Goal: Task Accomplishment & Management: Manage account settings

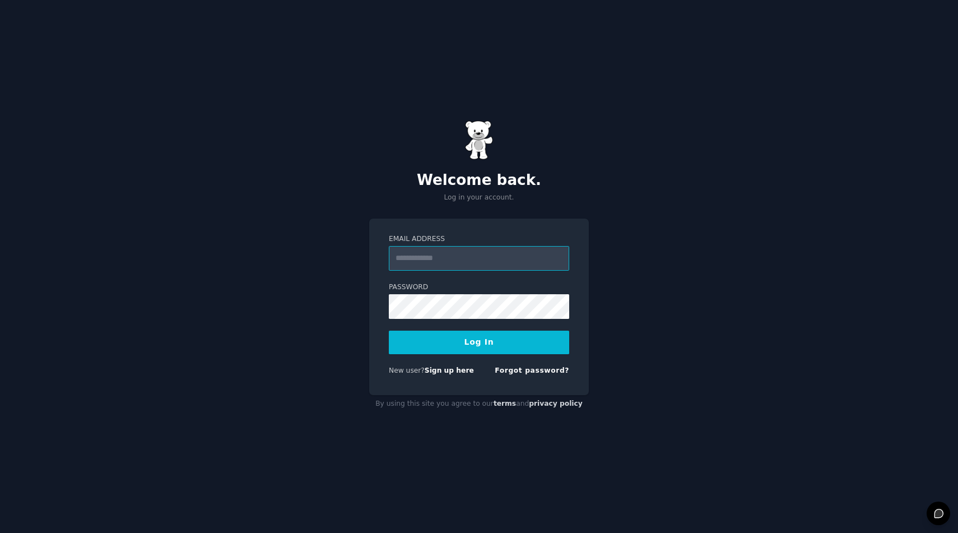
type input "**********"
click at [489, 340] on button "Log In" at bounding box center [479, 342] width 180 height 24
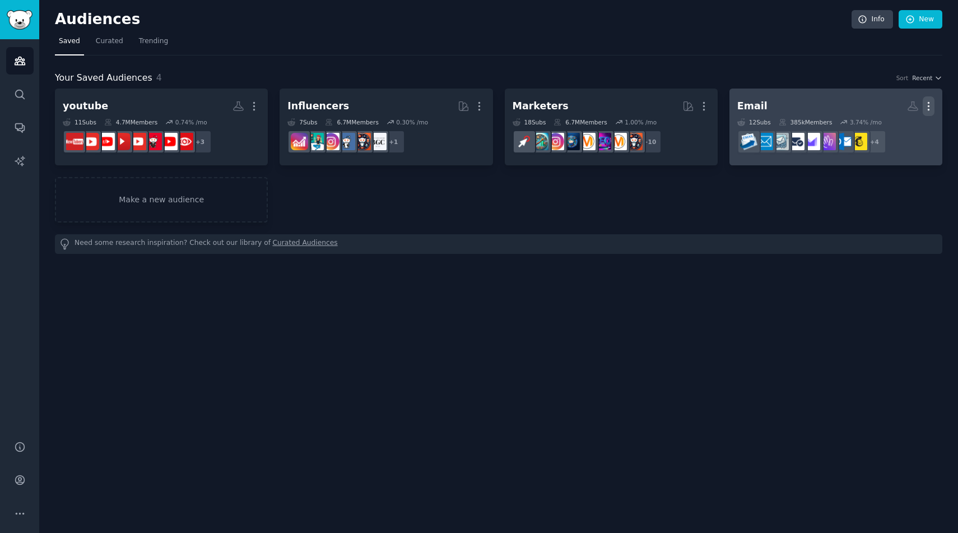
click at [930, 104] on icon "button" at bounding box center [928, 106] width 12 height 12
click at [894, 134] on p "Delete" at bounding box center [898, 130] width 26 height 12
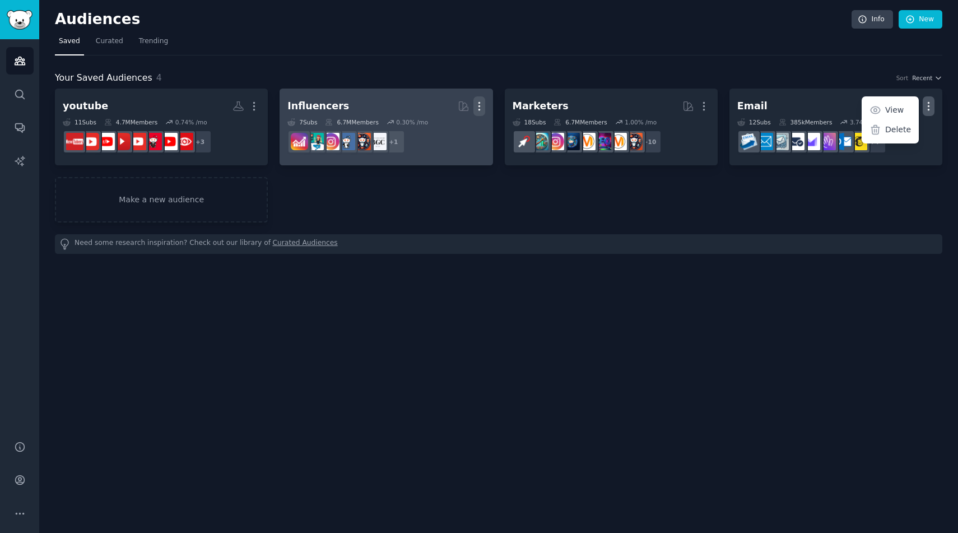
click at [478, 107] on icon "button" at bounding box center [479, 106] width 12 height 12
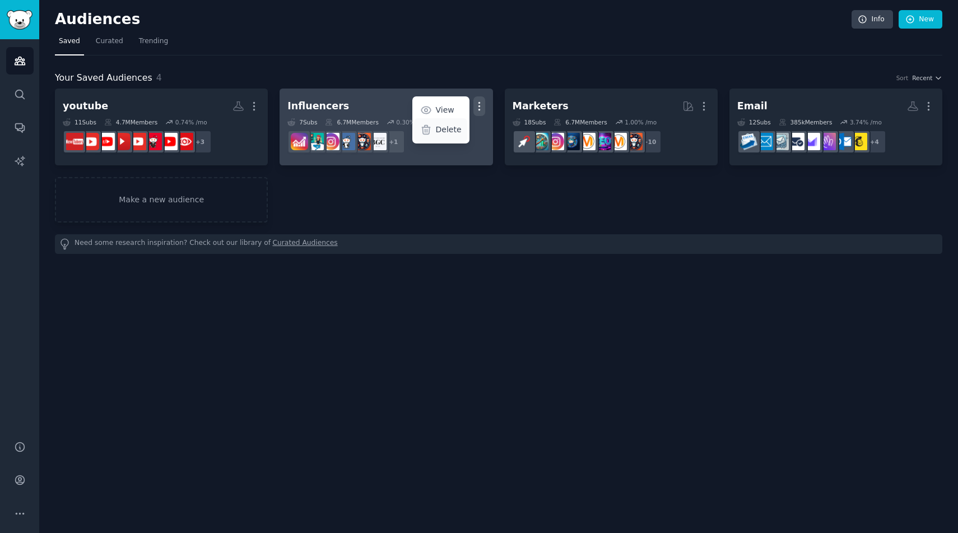
click at [452, 131] on p "Delete" at bounding box center [449, 130] width 26 height 12
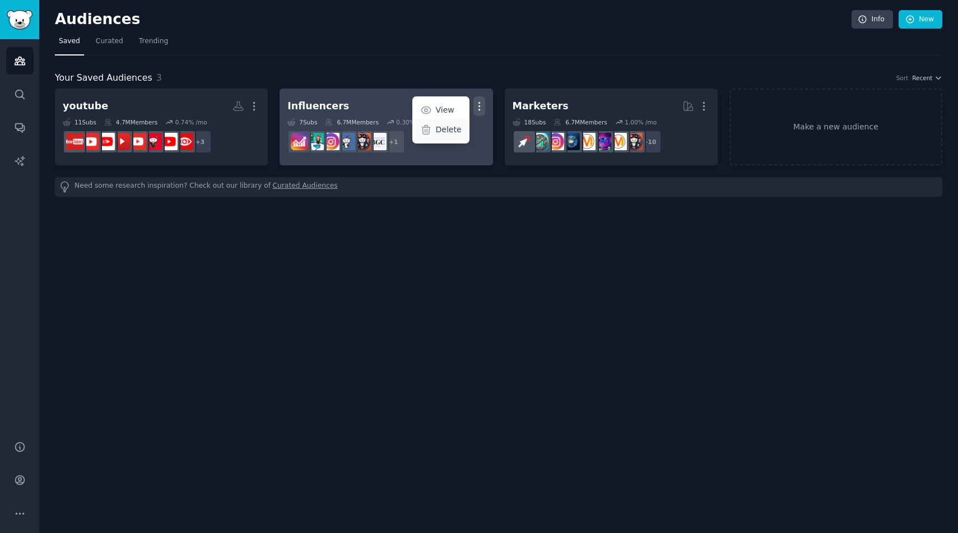
click at [442, 131] on p "Delete" at bounding box center [449, 130] width 26 height 12
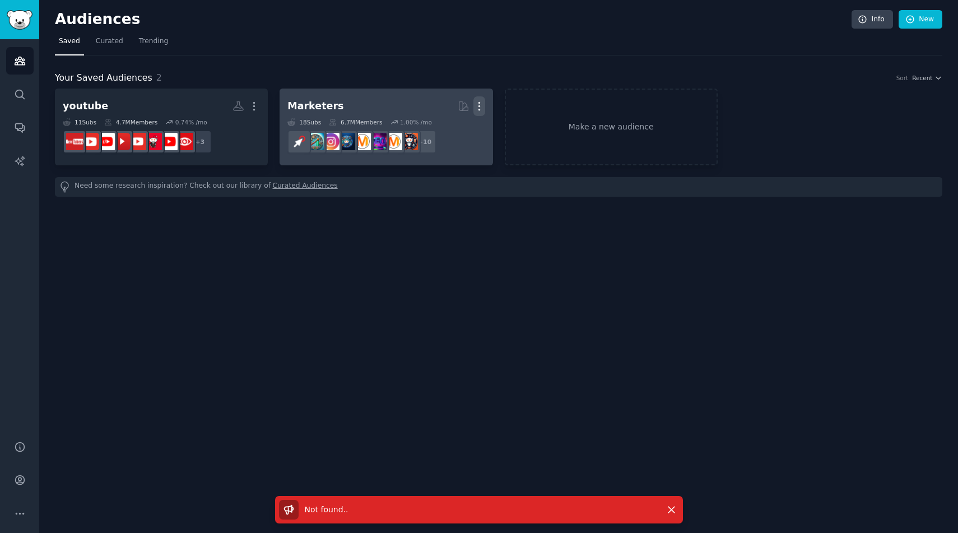
click at [480, 107] on icon "button" at bounding box center [479, 106] width 12 height 12
click at [452, 134] on p "Delete" at bounding box center [449, 130] width 26 height 12
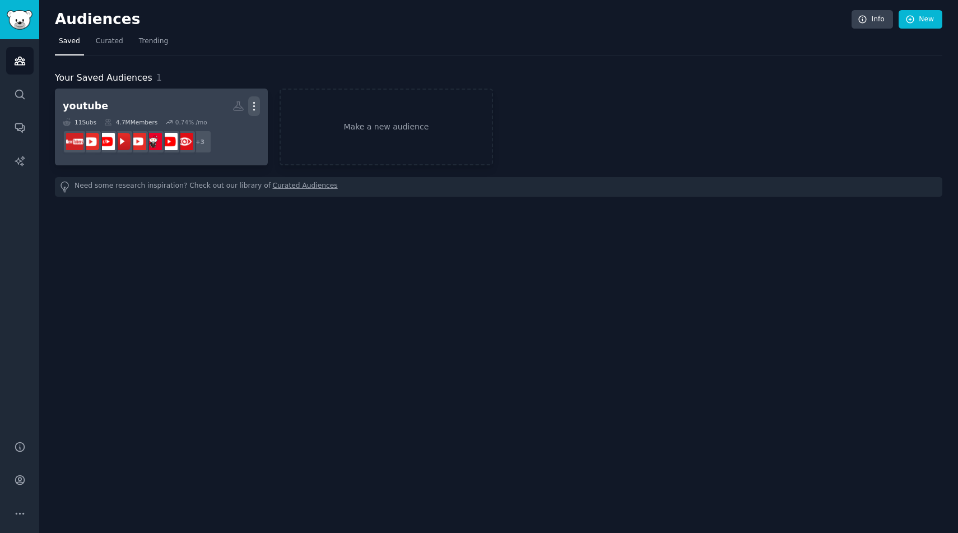
click at [258, 103] on icon "button" at bounding box center [254, 106] width 12 height 12
click at [231, 131] on p "Delete" at bounding box center [224, 130] width 26 height 12
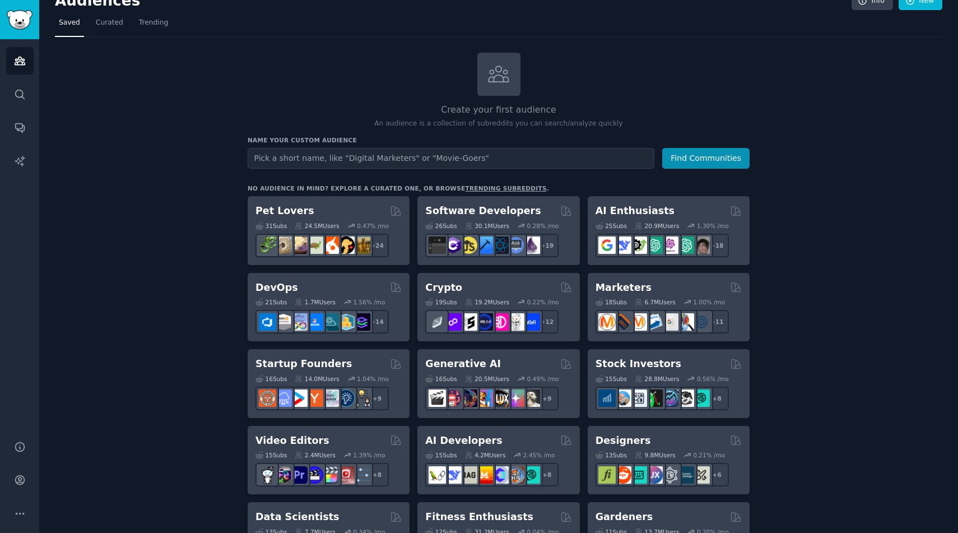
scroll to position [30, 0]
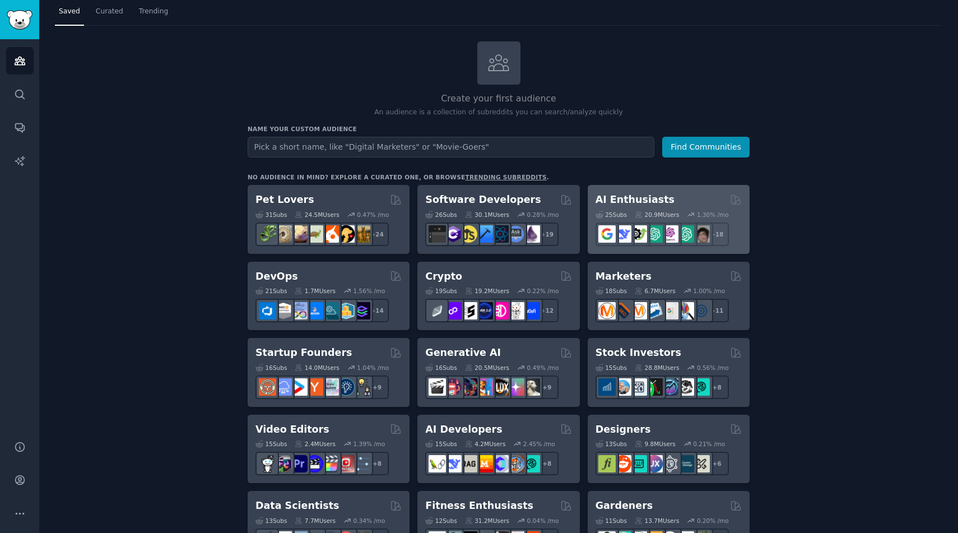
click at [665, 201] on div "AI Enthusiasts" at bounding box center [668, 200] width 146 height 14
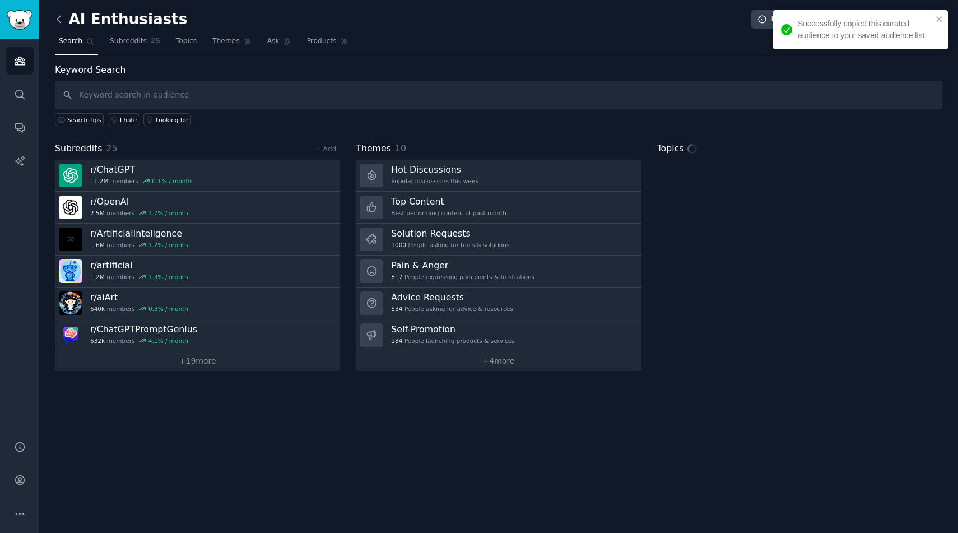
click at [59, 21] on icon at bounding box center [58, 19] width 3 height 7
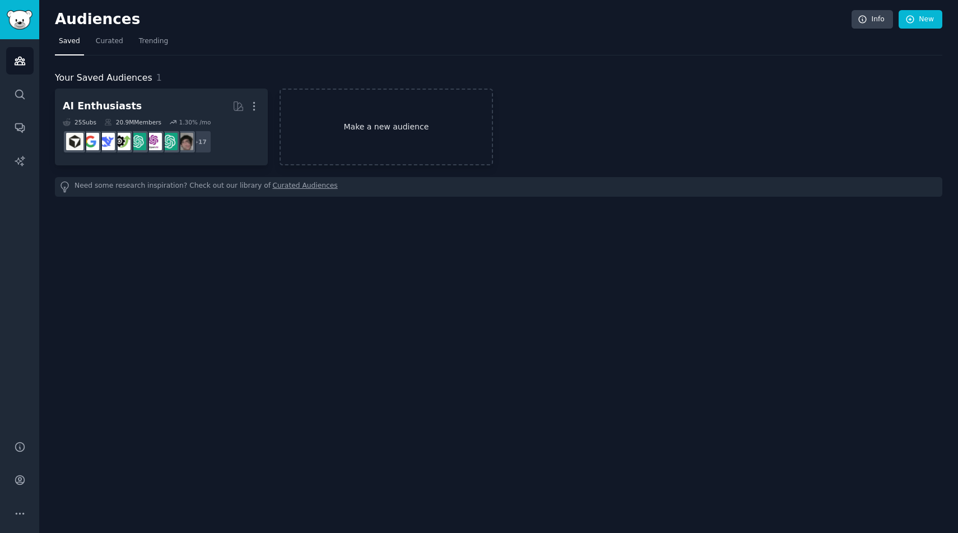
click at [366, 136] on link "Make a new audience" at bounding box center [385, 126] width 213 height 77
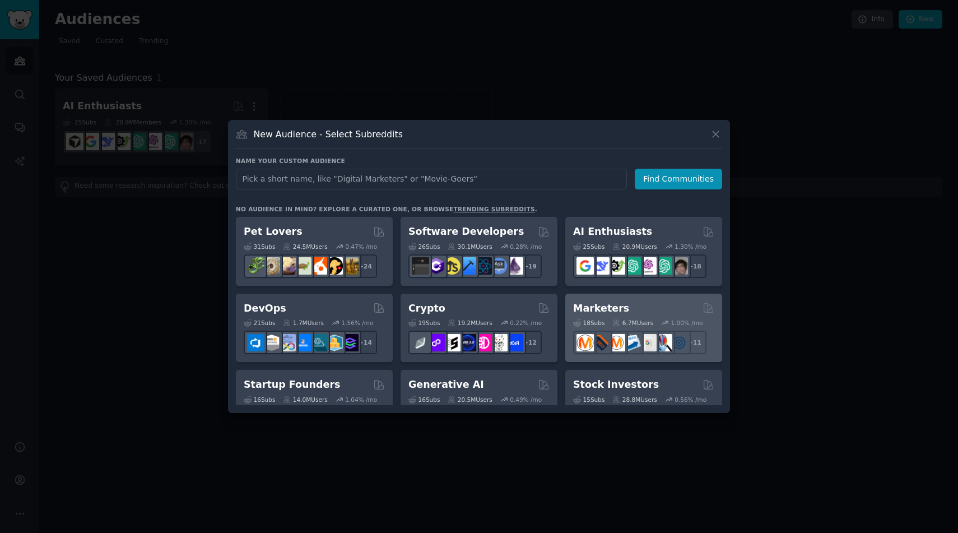
click at [637, 310] on div "Marketers" at bounding box center [643, 308] width 141 height 14
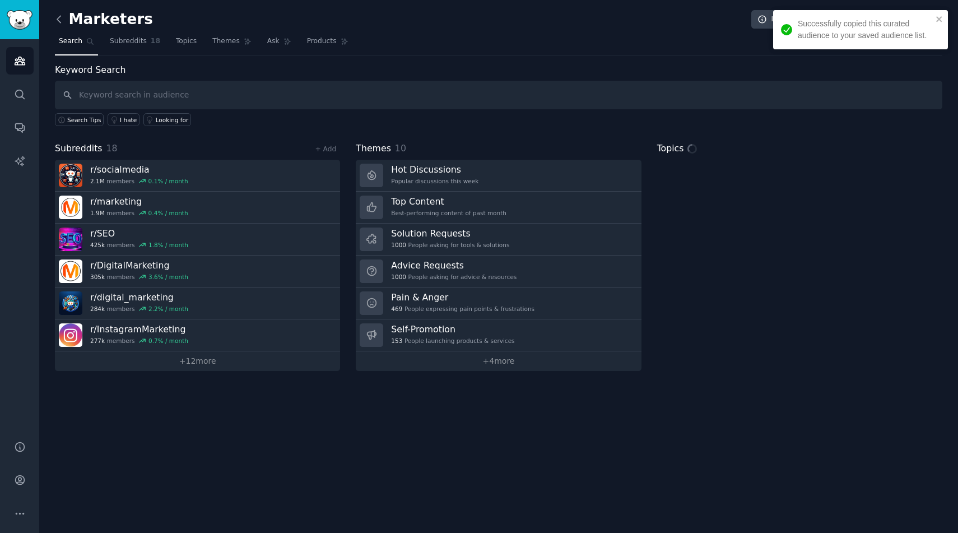
click at [61, 22] on icon at bounding box center [59, 19] width 12 height 12
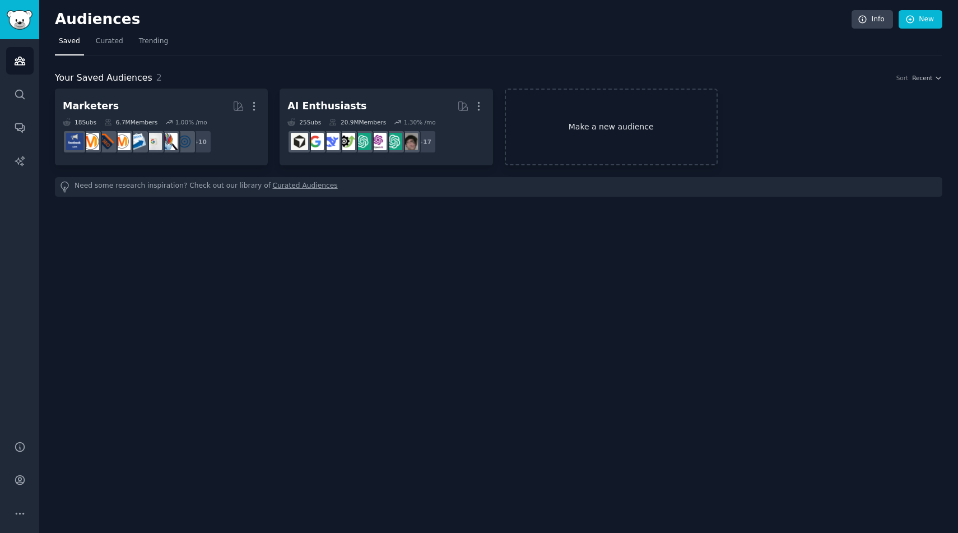
click at [584, 125] on link "Make a new audience" at bounding box center [611, 126] width 213 height 77
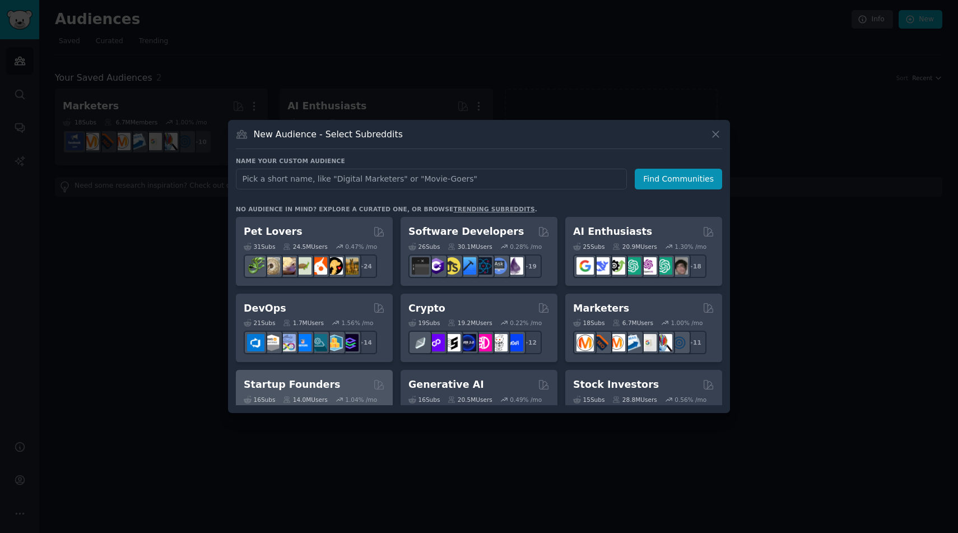
click at [349, 375] on div "Startup Founders 16 Sub s 14.0M Users 1.04 % /mo + 9" at bounding box center [314, 404] width 157 height 69
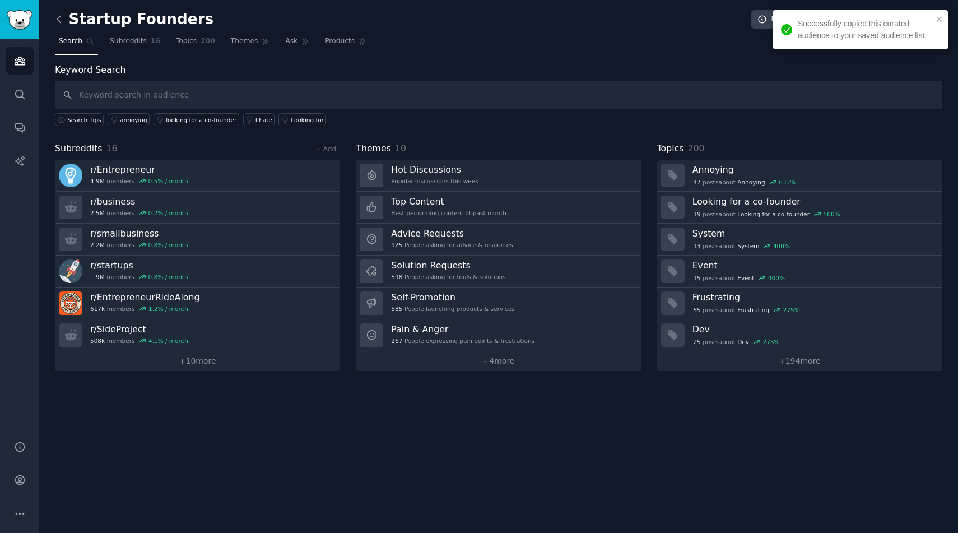
click at [61, 20] on icon at bounding box center [59, 19] width 12 height 12
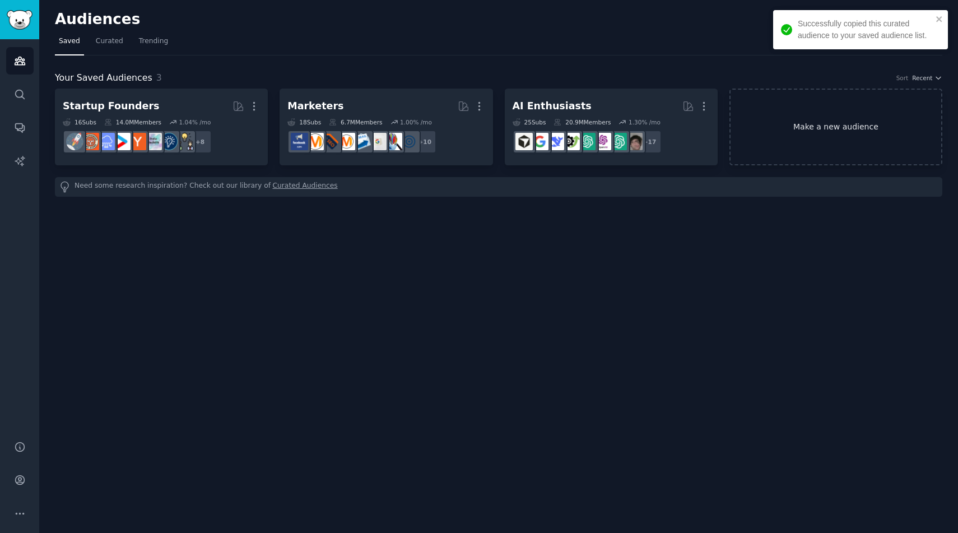
click at [823, 111] on link "Make a new audience" at bounding box center [835, 126] width 213 height 77
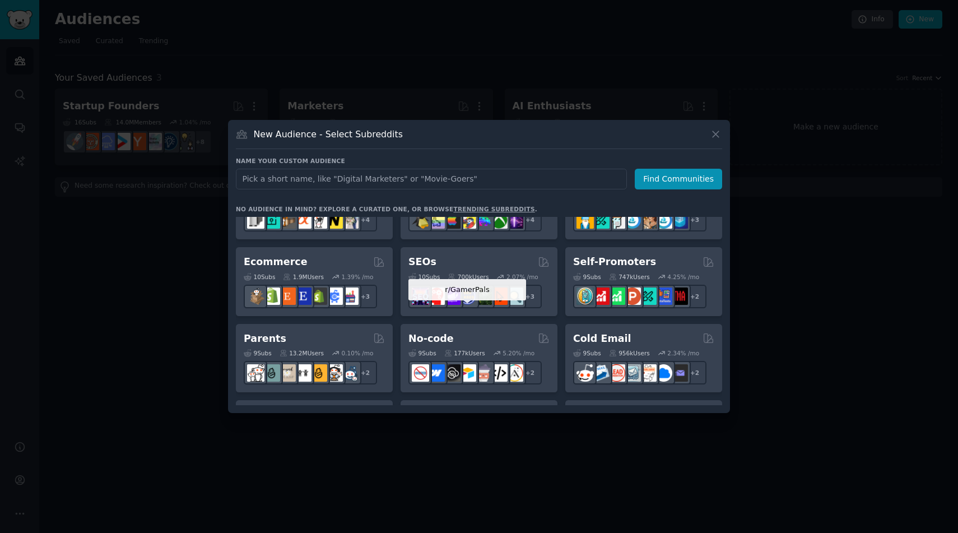
scroll to position [429, 0]
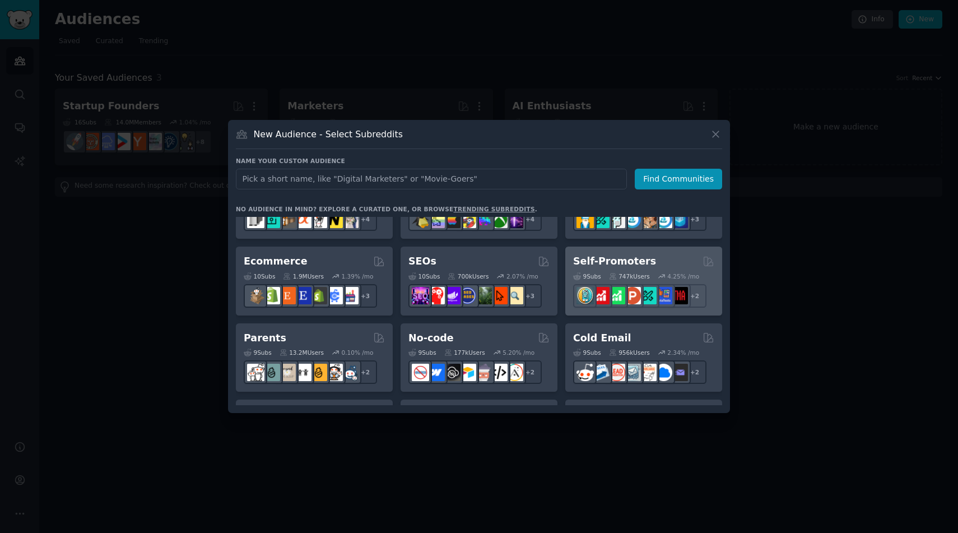
click at [637, 265] on h2 "Self-Promoters" at bounding box center [614, 261] width 83 height 14
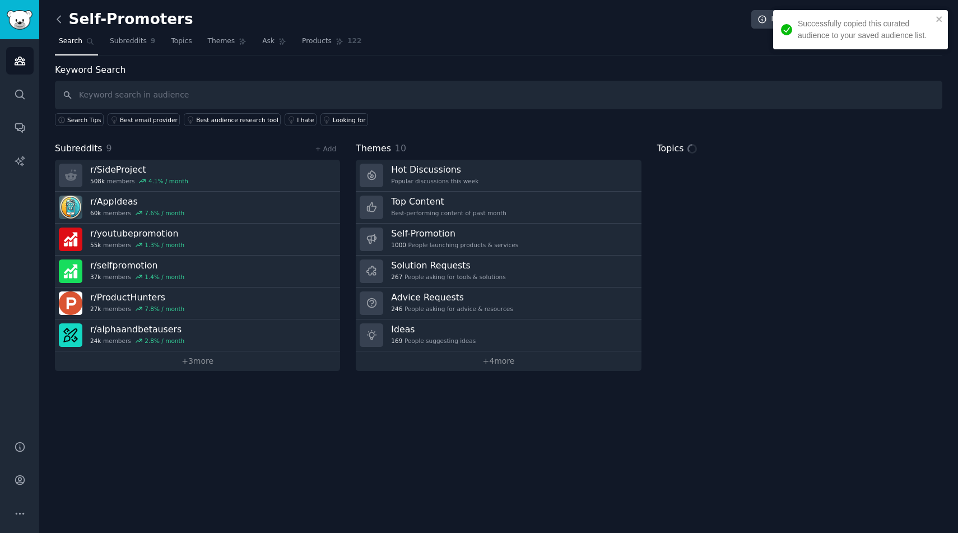
click at [61, 20] on icon at bounding box center [59, 19] width 12 height 12
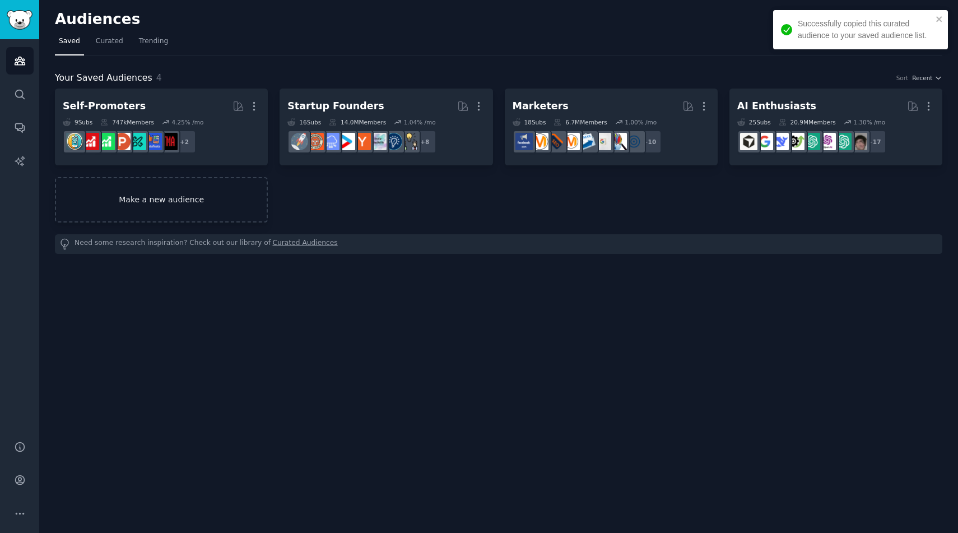
click at [222, 187] on link "Make a new audience" at bounding box center [161, 199] width 213 height 45
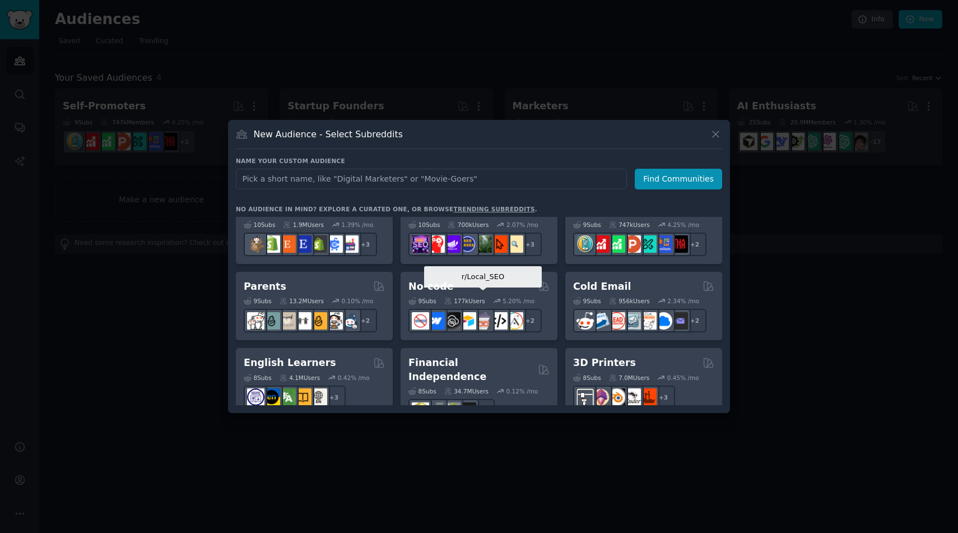
scroll to position [483, 0]
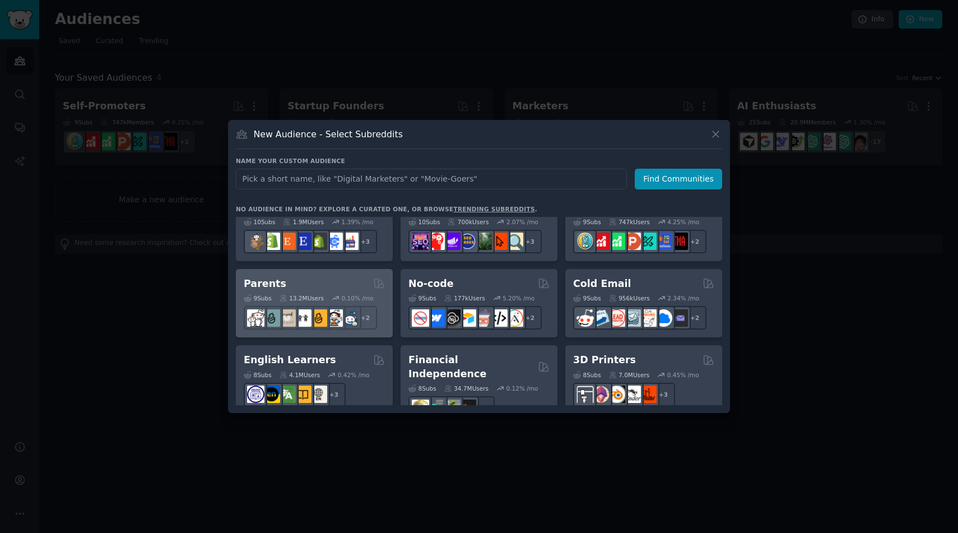
click at [323, 289] on div "Parents" at bounding box center [314, 284] width 141 height 14
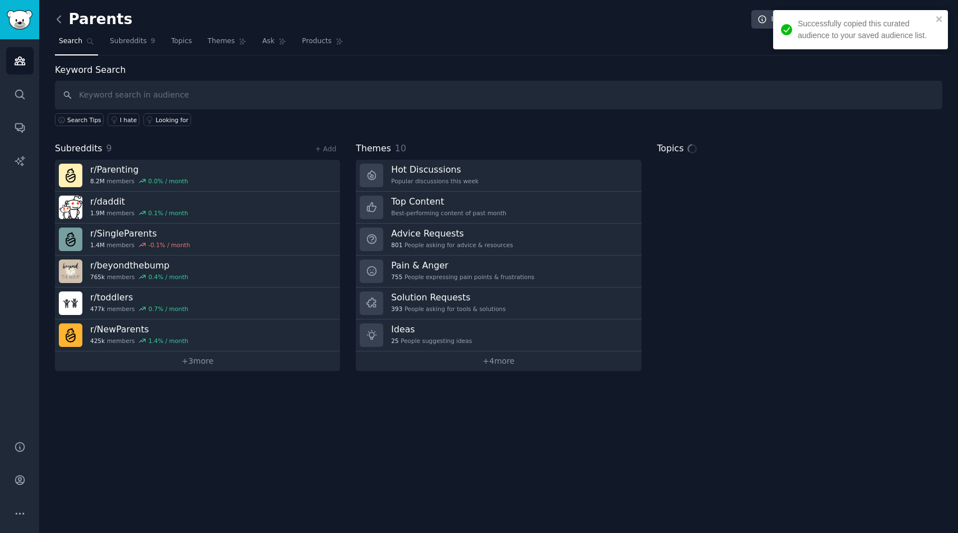
click at [60, 24] on icon at bounding box center [59, 19] width 12 height 12
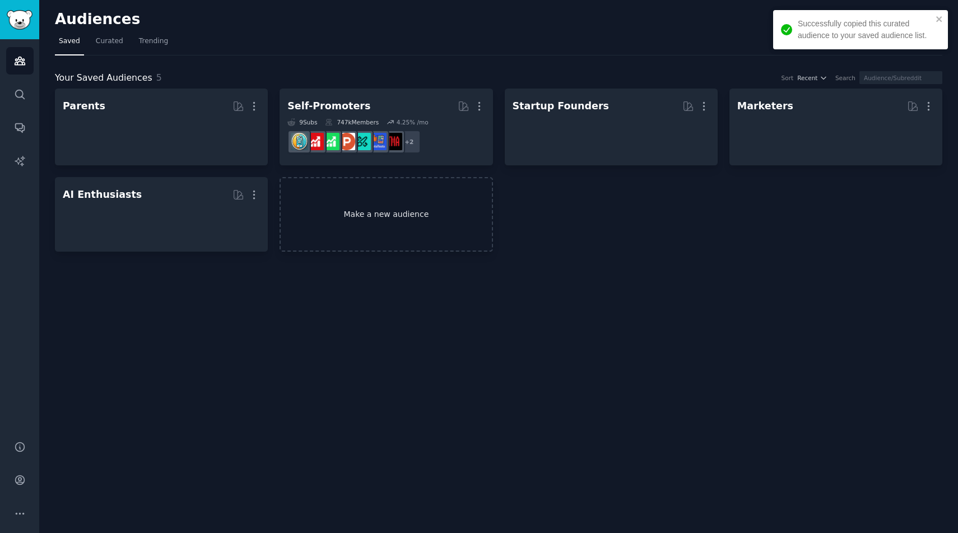
click at [433, 211] on link "Make a new audience" at bounding box center [385, 214] width 213 height 74
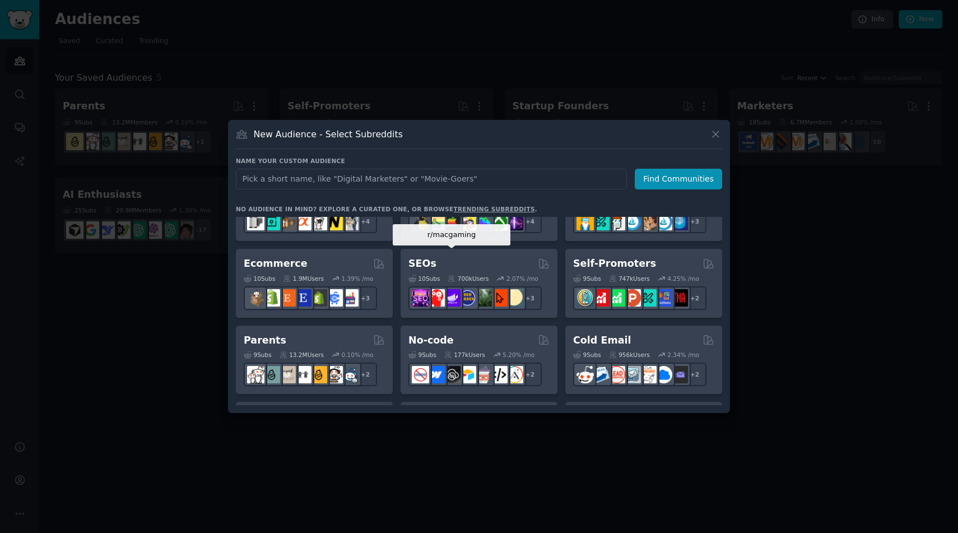
scroll to position [428, 0]
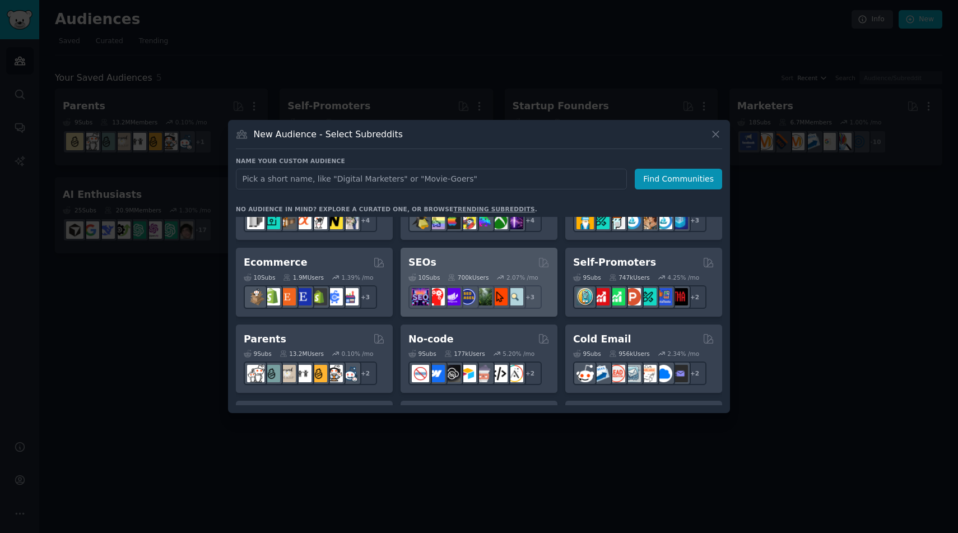
click at [479, 265] on div "SEOs" at bounding box center [478, 262] width 141 height 14
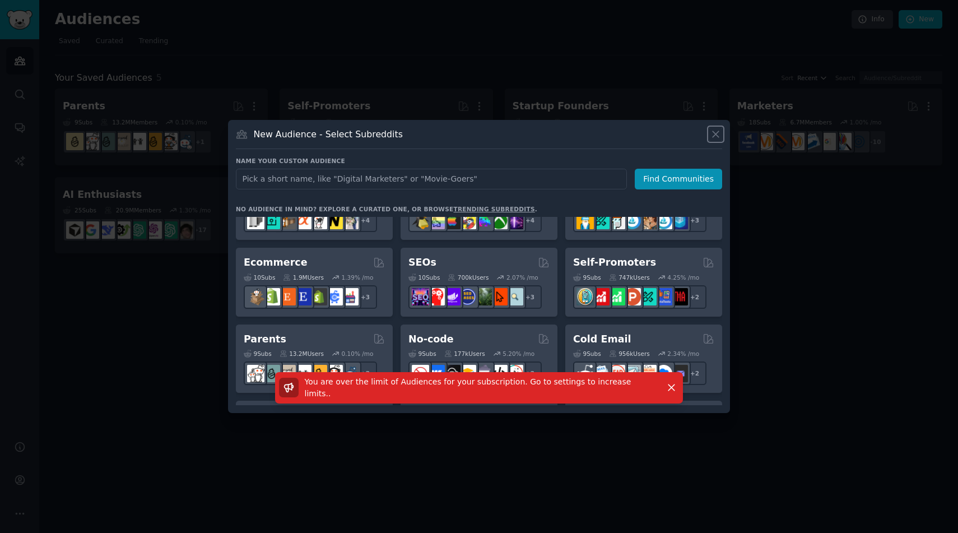
click at [716, 133] on icon at bounding box center [715, 134] width 6 height 6
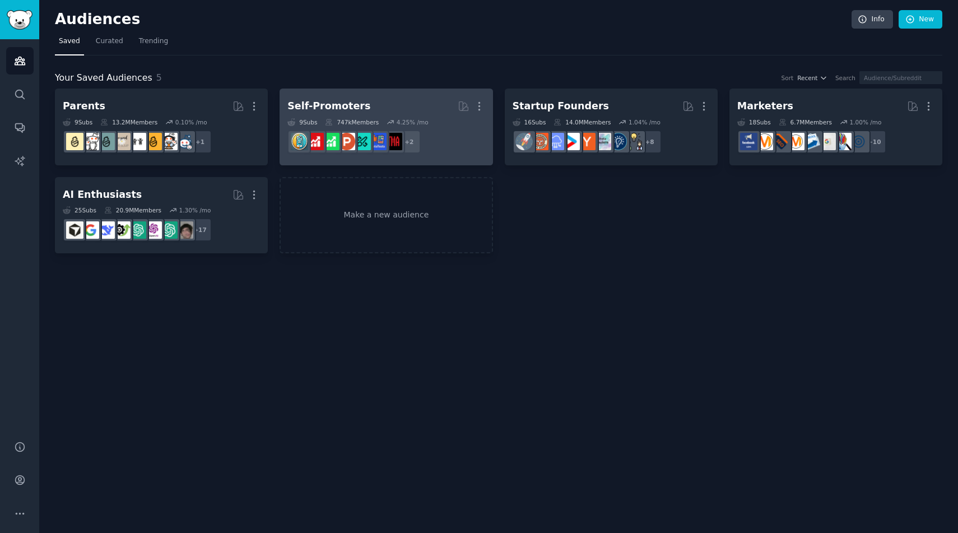
click at [419, 104] on h2 "Self-Promoters More" at bounding box center [385, 106] width 197 height 20
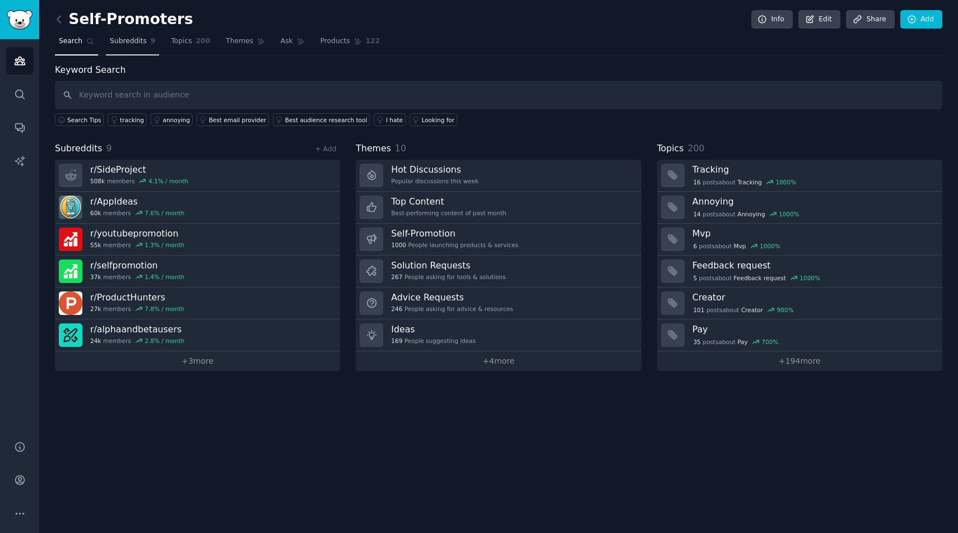
click at [133, 44] on span "Subreddits" at bounding box center [128, 41] width 37 height 10
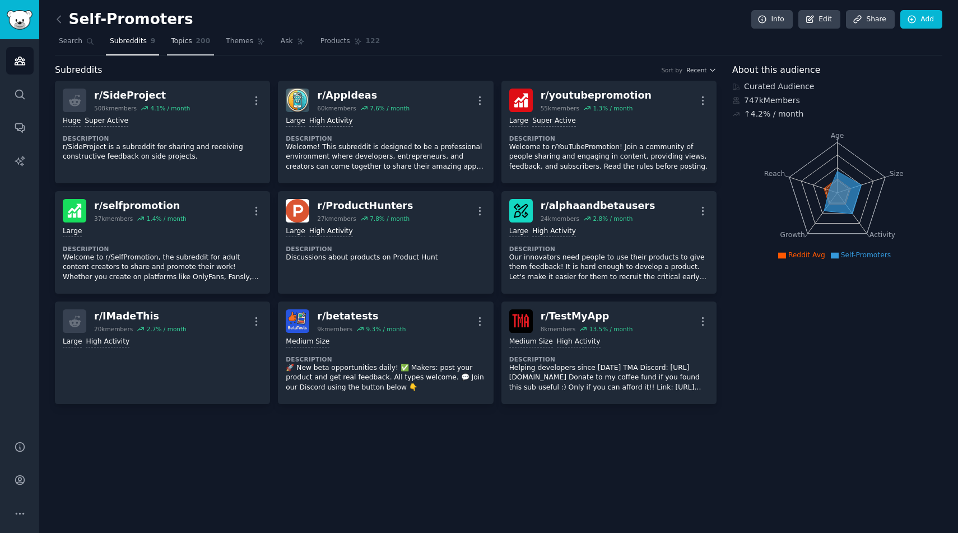
click at [194, 44] on link "Topics 200" at bounding box center [190, 43] width 47 height 23
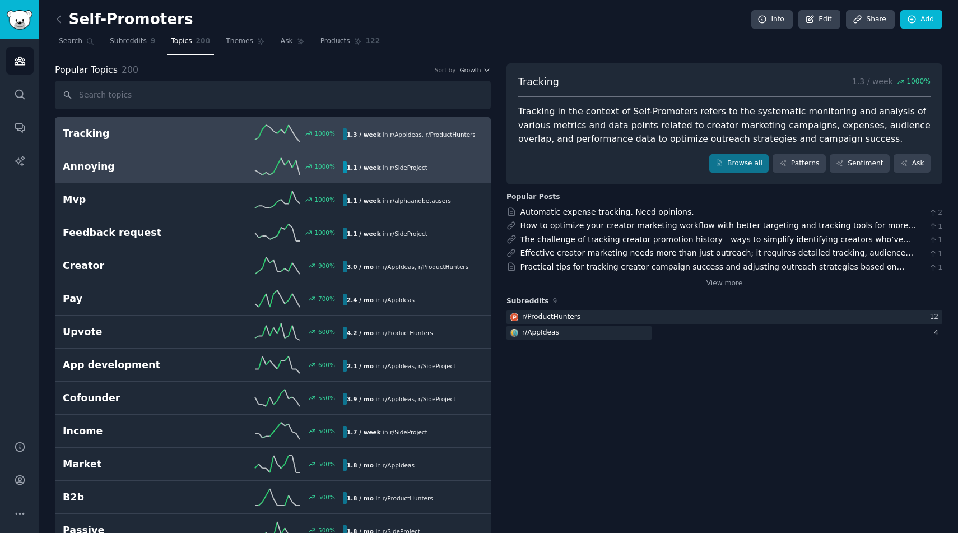
click at [181, 162] on h2 "Annoying" at bounding box center [133, 167] width 140 height 14
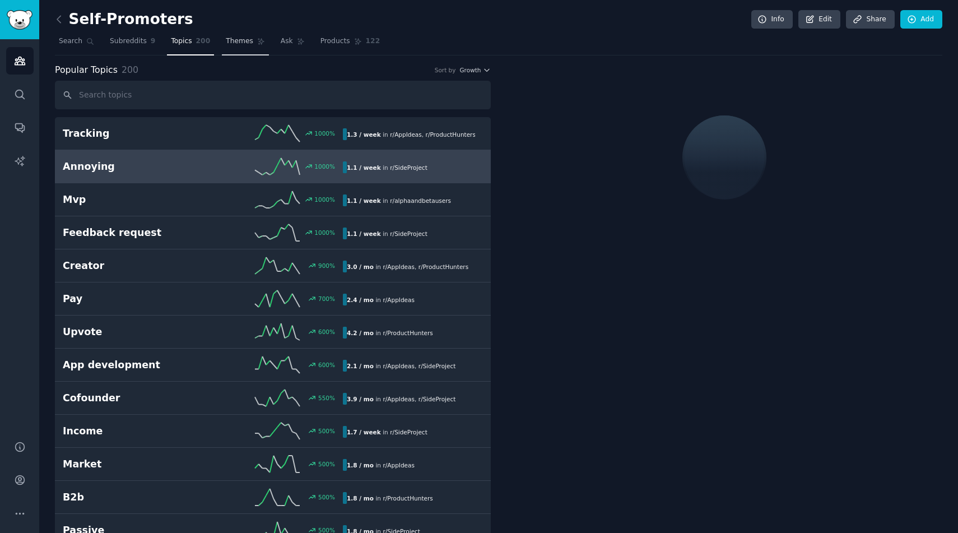
click at [232, 49] on link "Themes" at bounding box center [245, 43] width 47 height 23
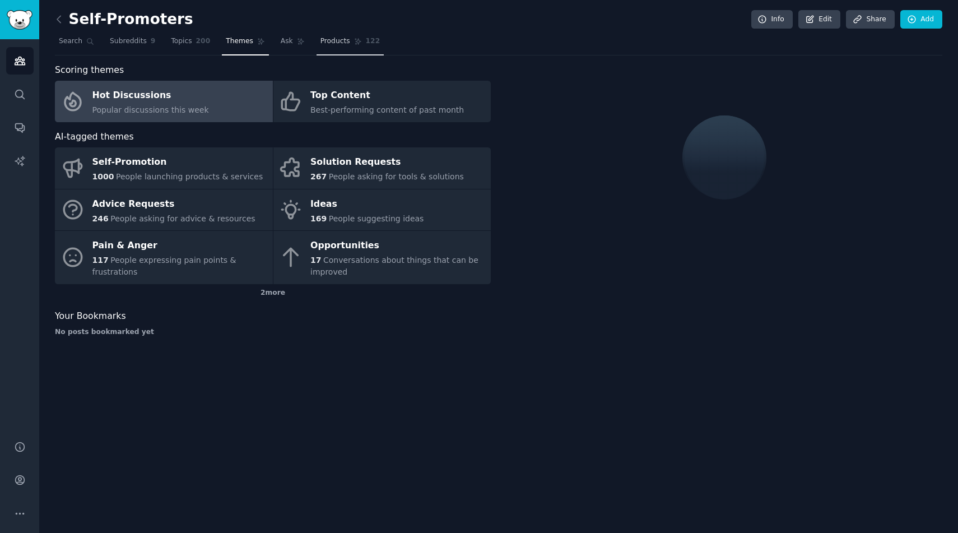
click at [333, 41] on span "Products" at bounding box center [335, 41] width 30 height 10
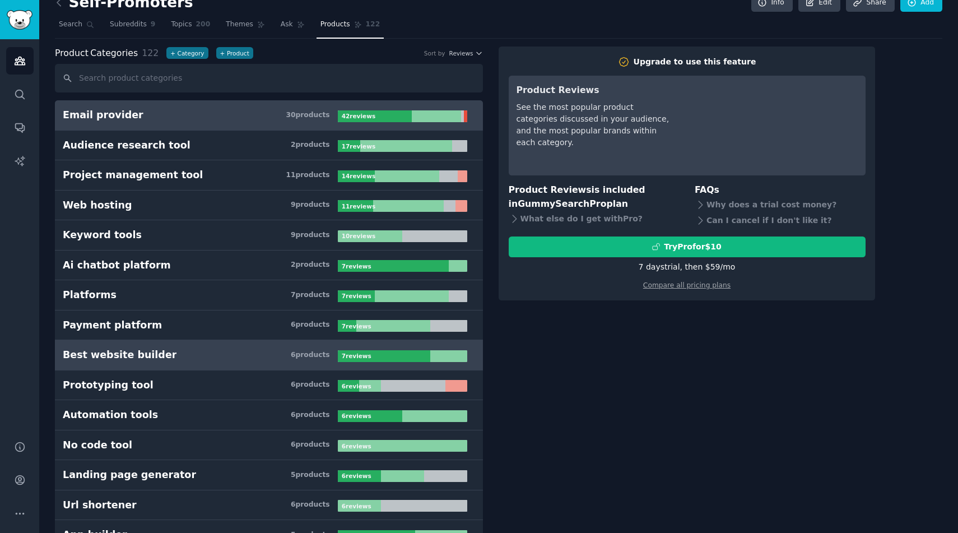
scroll to position [17, 0]
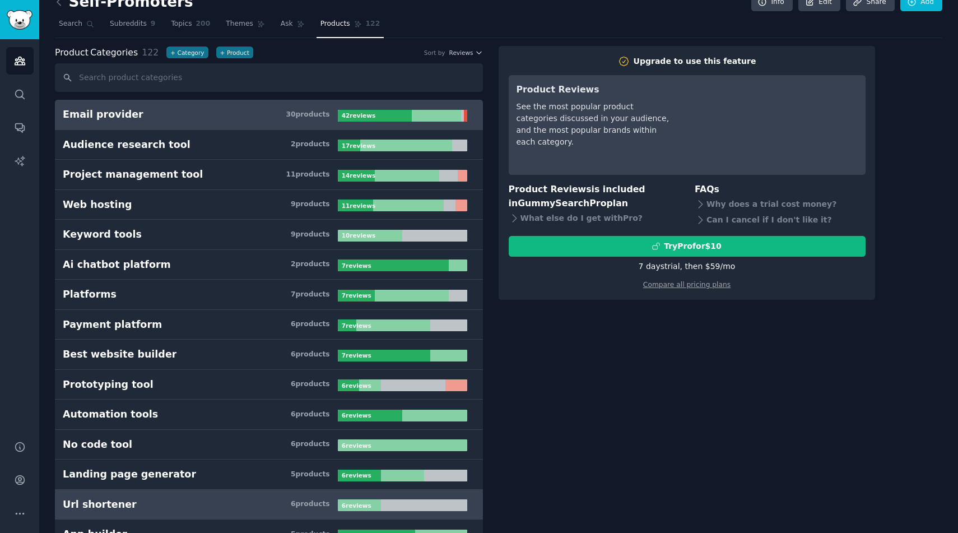
click at [217, 512] on link "Url shortener 6 product s 6 review s" at bounding box center [269, 504] width 428 height 30
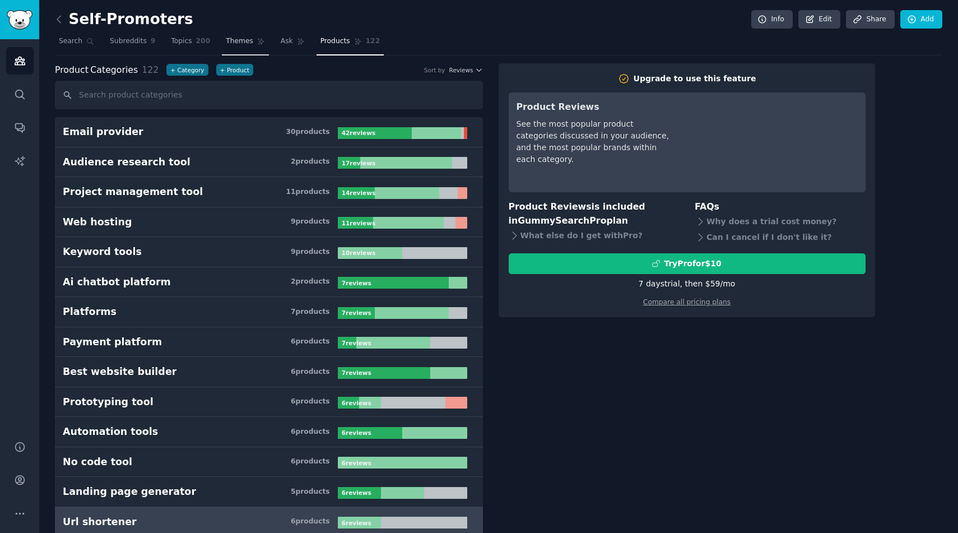
click at [231, 48] on link "Themes" at bounding box center [245, 43] width 47 height 23
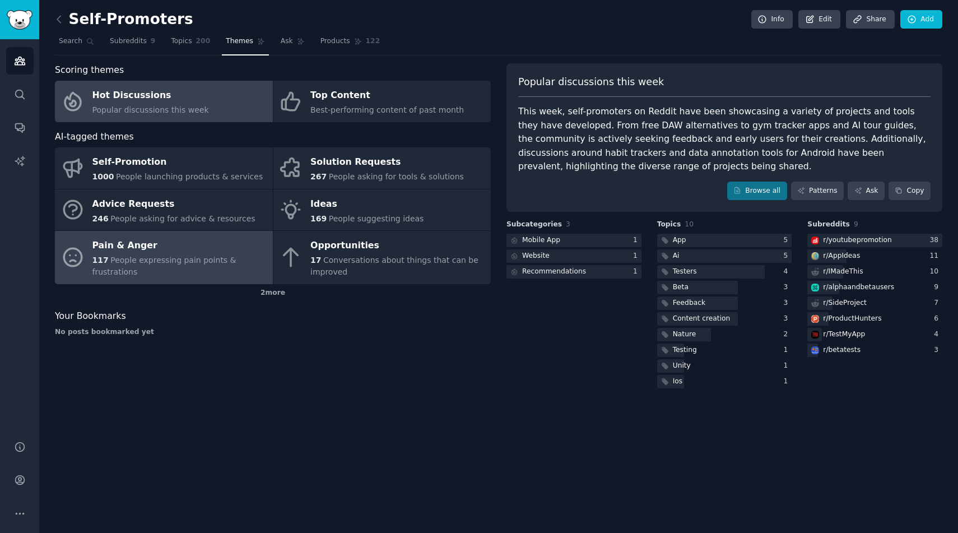
click at [214, 264] on span "People expressing pain points & frustrations" at bounding box center [164, 265] width 144 height 21
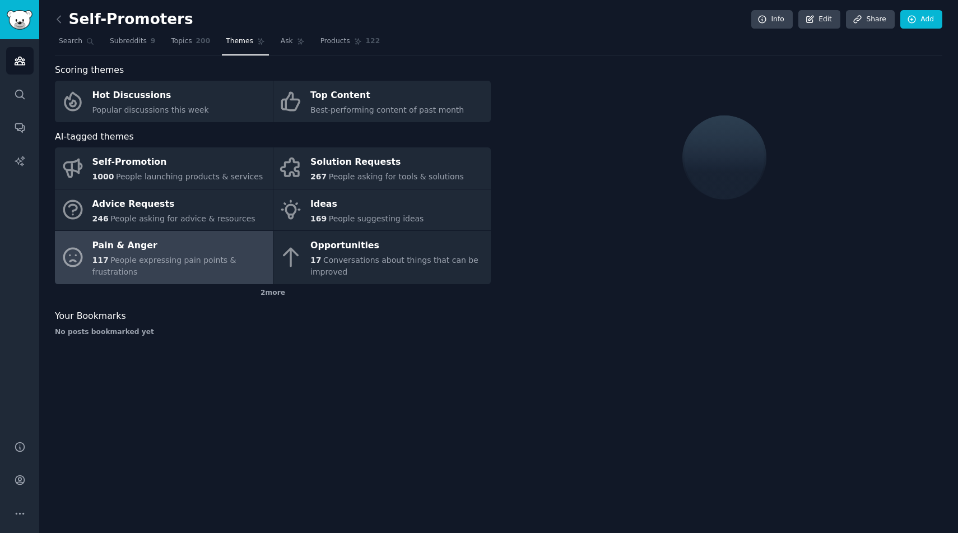
click at [382, 372] on div "Self-Promoters Info Edit Share Add Search Subreddits 9 Topics 200 Themes Ask Pr…" at bounding box center [498, 266] width 918 height 533
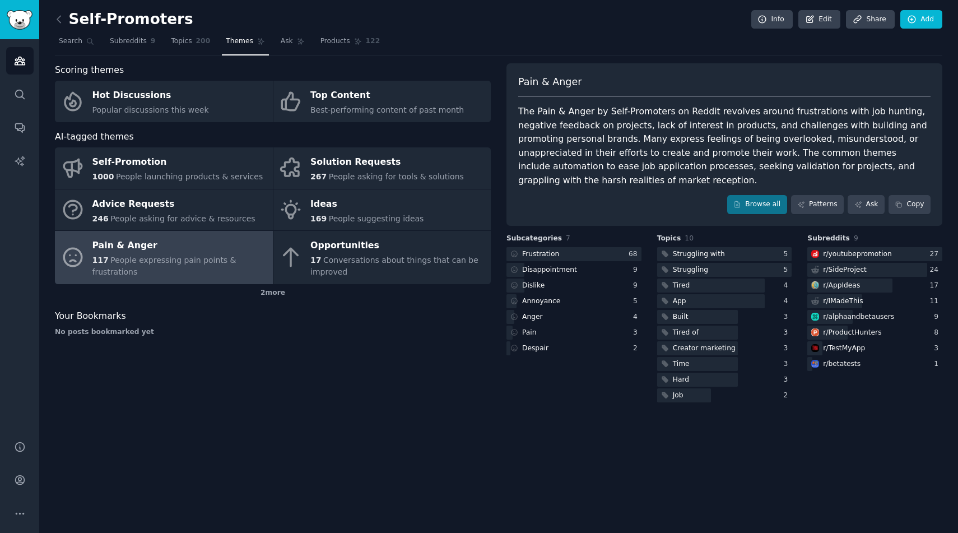
click at [664, 141] on div "The Pain & Anger by Self-Promoters on Reddit revolves around frustrations with …" at bounding box center [724, 146] width 412 height 82
